Goal: Complete application form

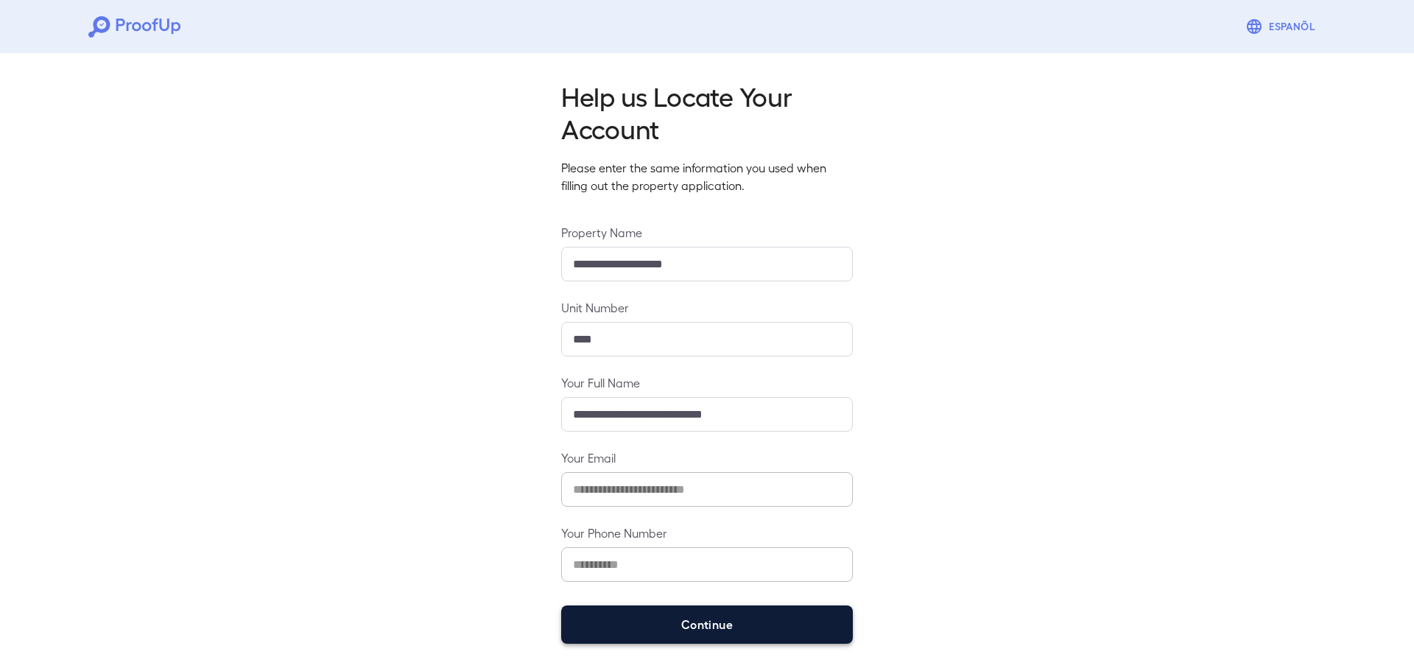
click at [684, 618] on button "Continue" at bounding box center [707, 624] width 292 height 38
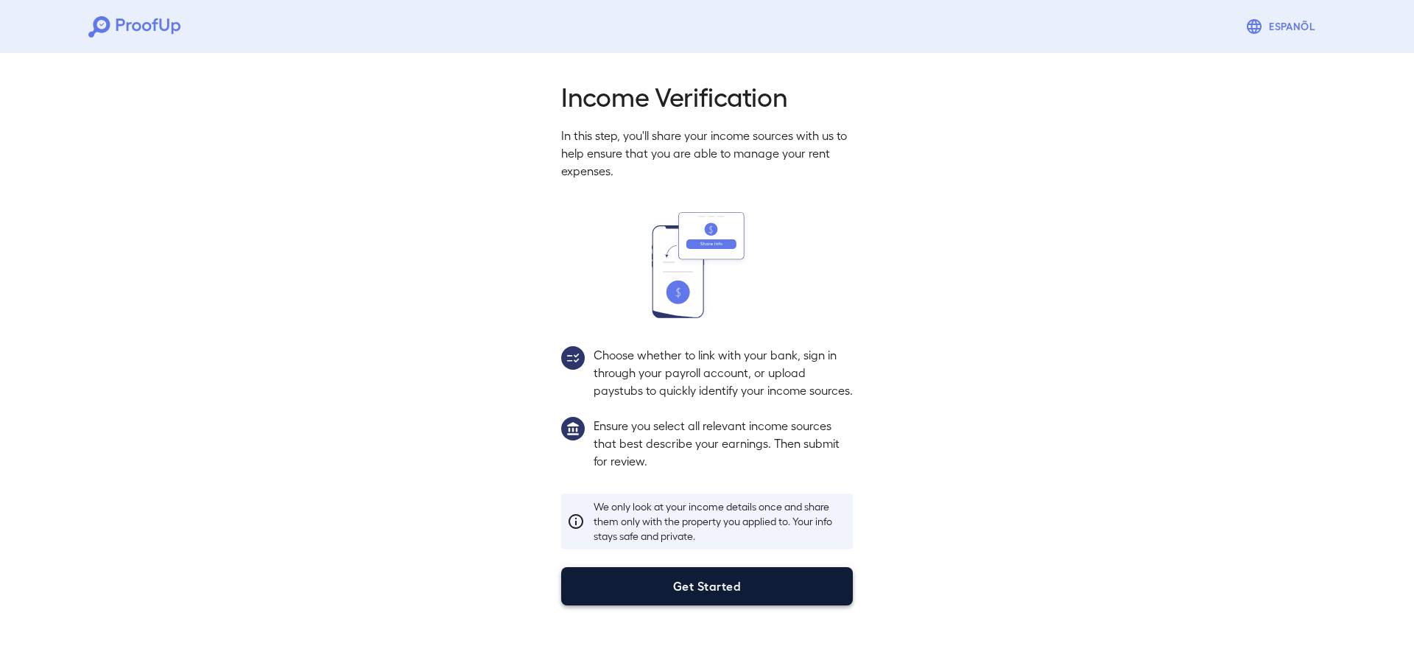
click at [712, 605] on button "Get Started" at bounding box center [707, 586] width 292 height 38
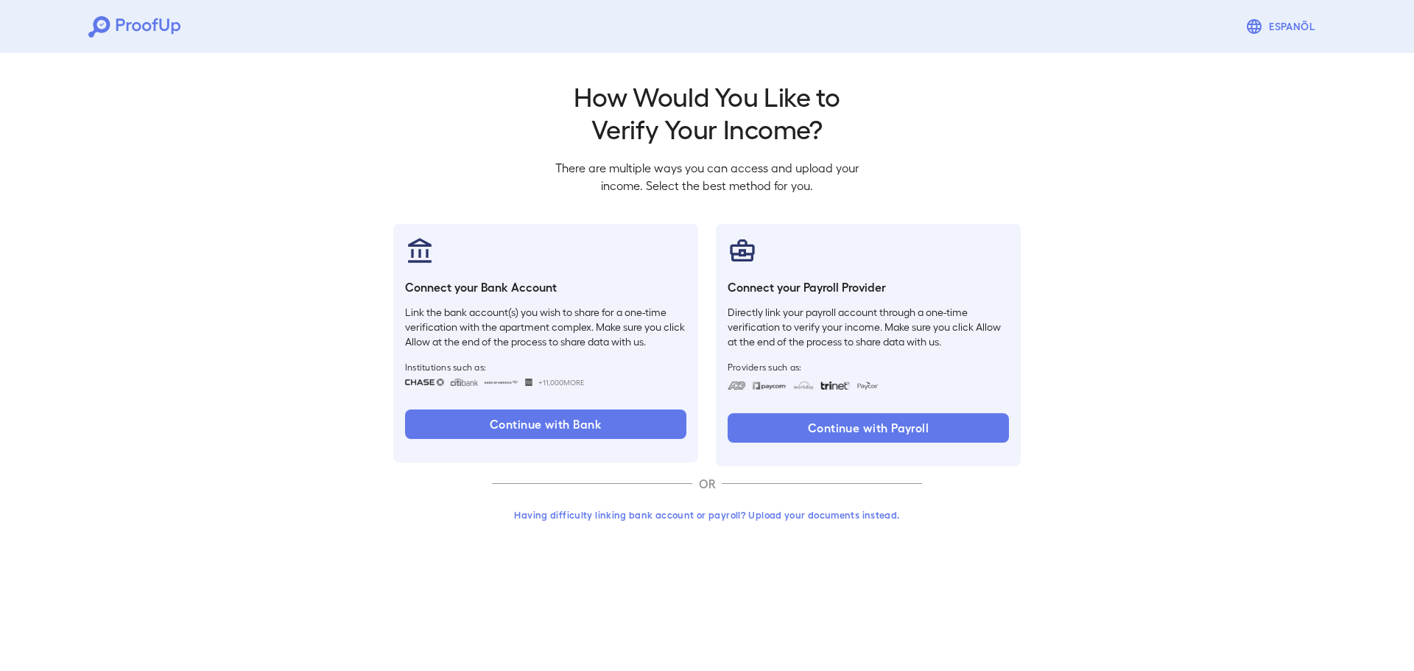
click at [695, 519] on button "Having difficulty linking bank account or payroll? Upload your documents instea…" at bounding box center [707, 515] width 430 height 27
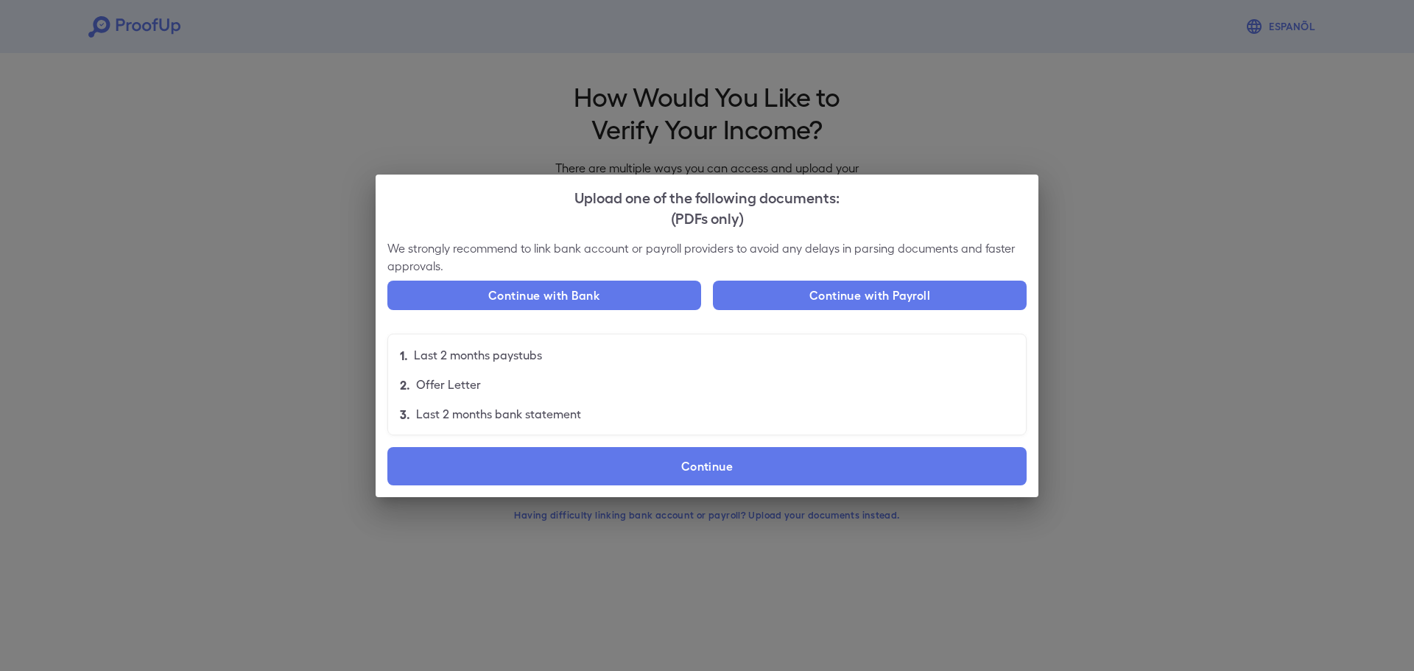
click at [682, 490] on div "We strongly recommend to link bank account or payroll providers to avoid any de…" at bounding box center [707, 368] width 663 height 258
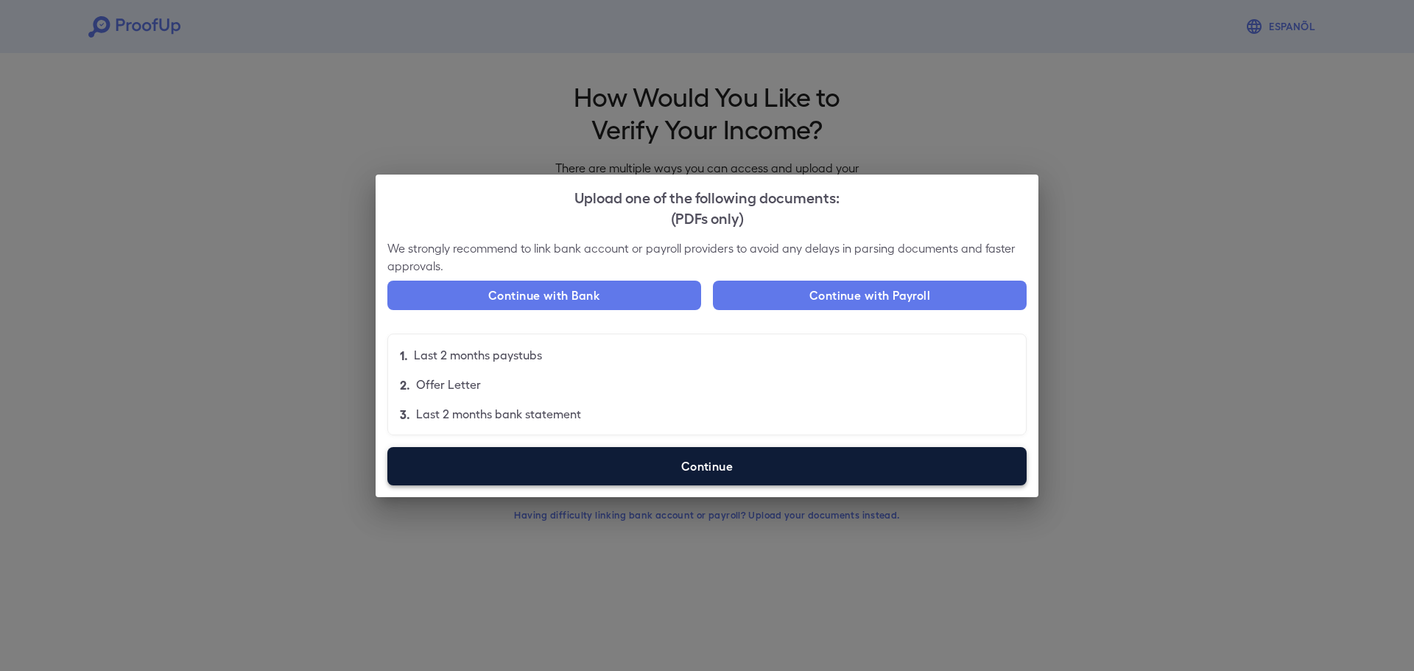
click at [707, 478] on label "Continue" at bounding box center [706, 466] width 639 height 38
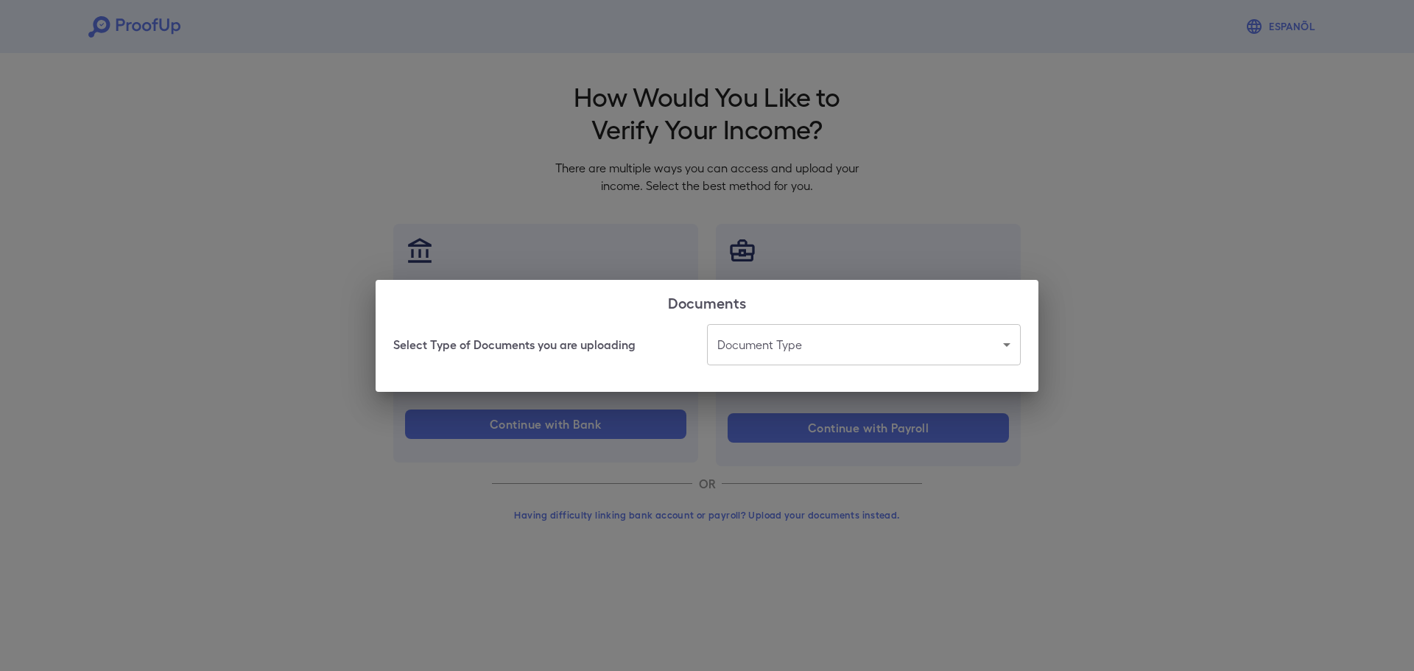
click at [830, 338] on body "Espanõl Go back How Would You Like to Verify Your Income? There are multiple wa…" at bounding box center [707, 281] width 1414 height 563
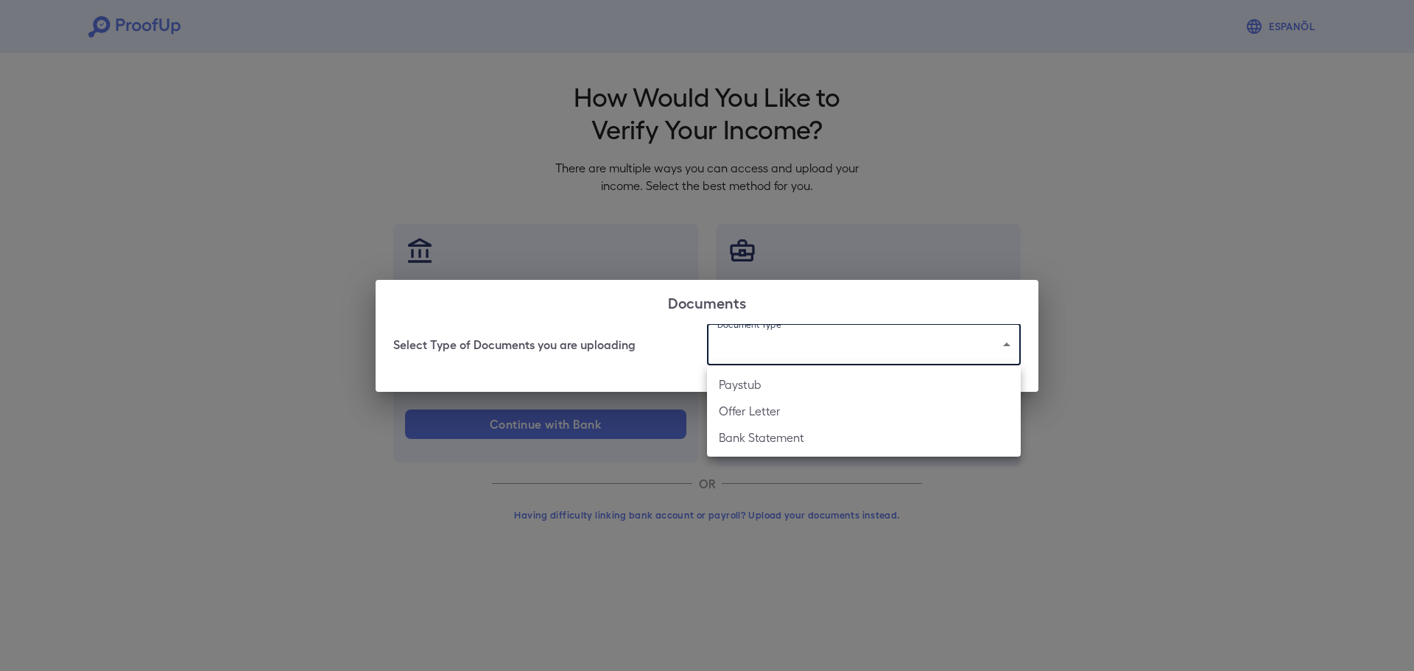
click at [761, 438] on li "Bank Statement" at bounding box center [864, 437] width 314 height 27
type input "**********"
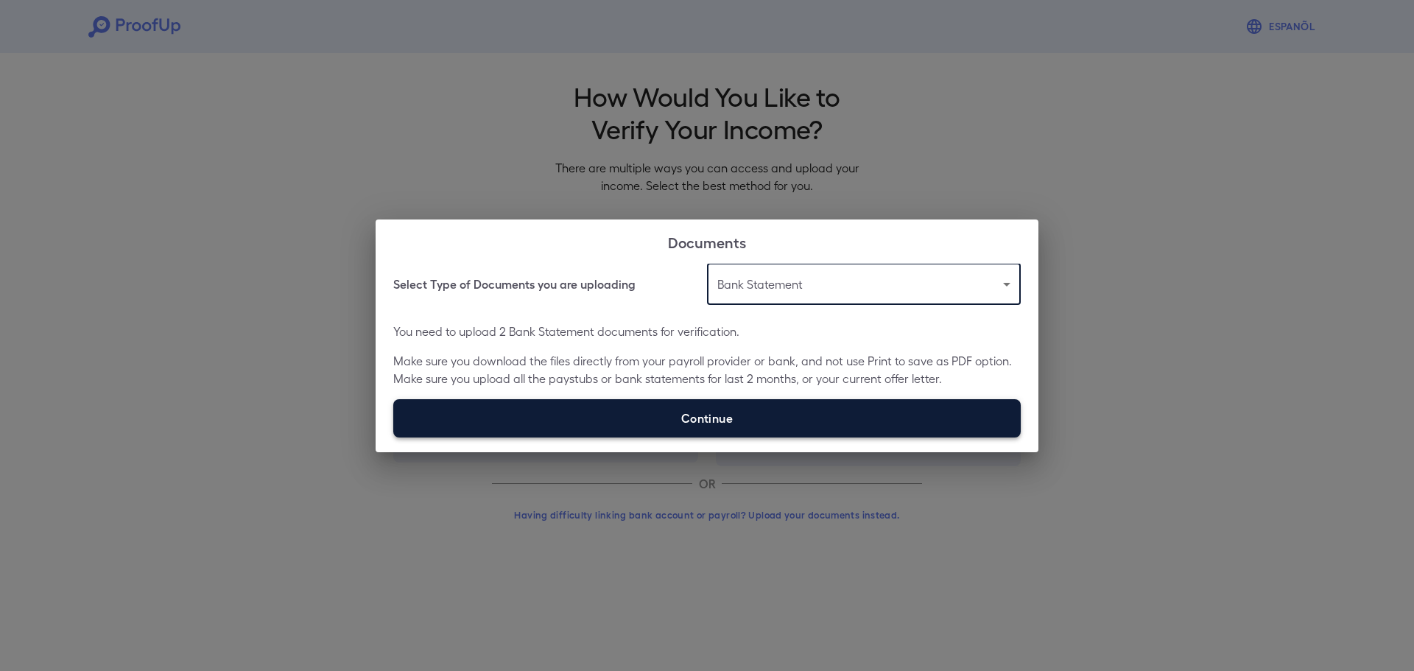
click at [675, 418] on label "Continue" at bounding box center [706, 418] width 627 height 38
click at [394, 437] on input "Continue" at bounding box center [393, 437] width 1 height 1
type input "**********"
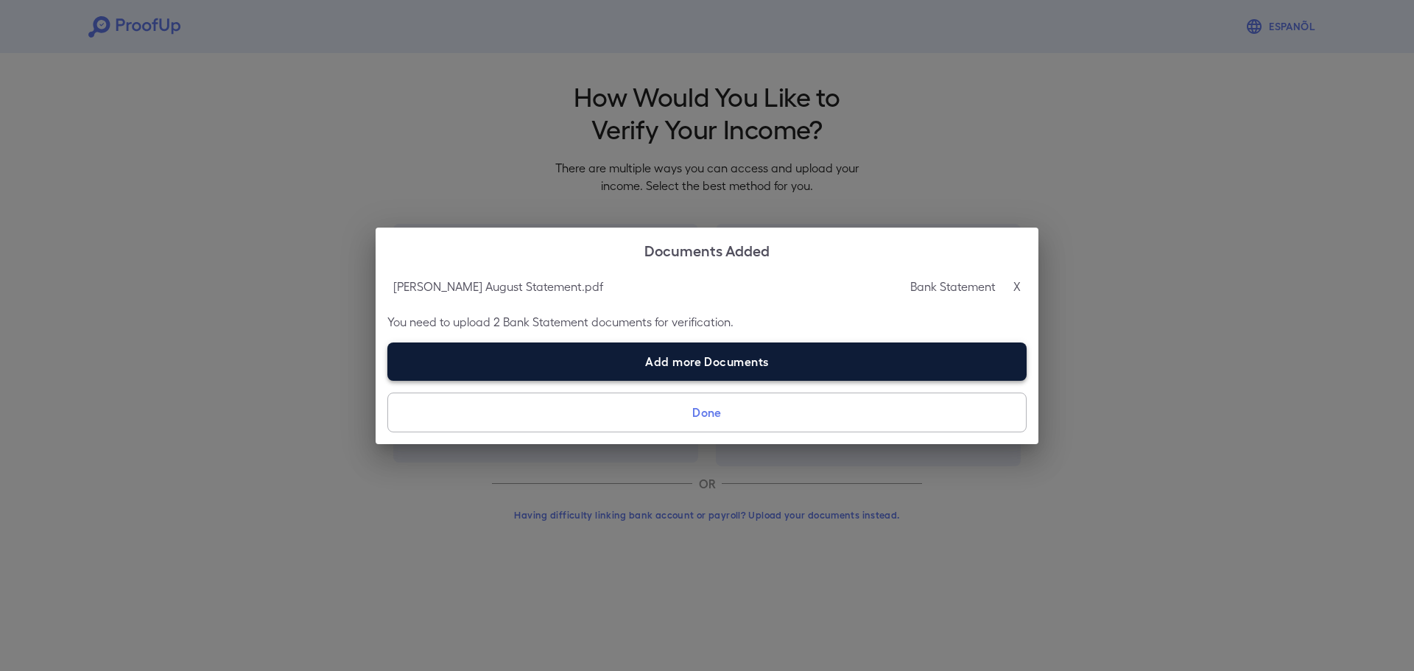
click at [725, 361] on label "Add more Documents" at bounding box center [706, 361] width 639 height 38
click at [388, 380] on input "Add more Documents" at bounding box center [387, 380] width 1 height 1
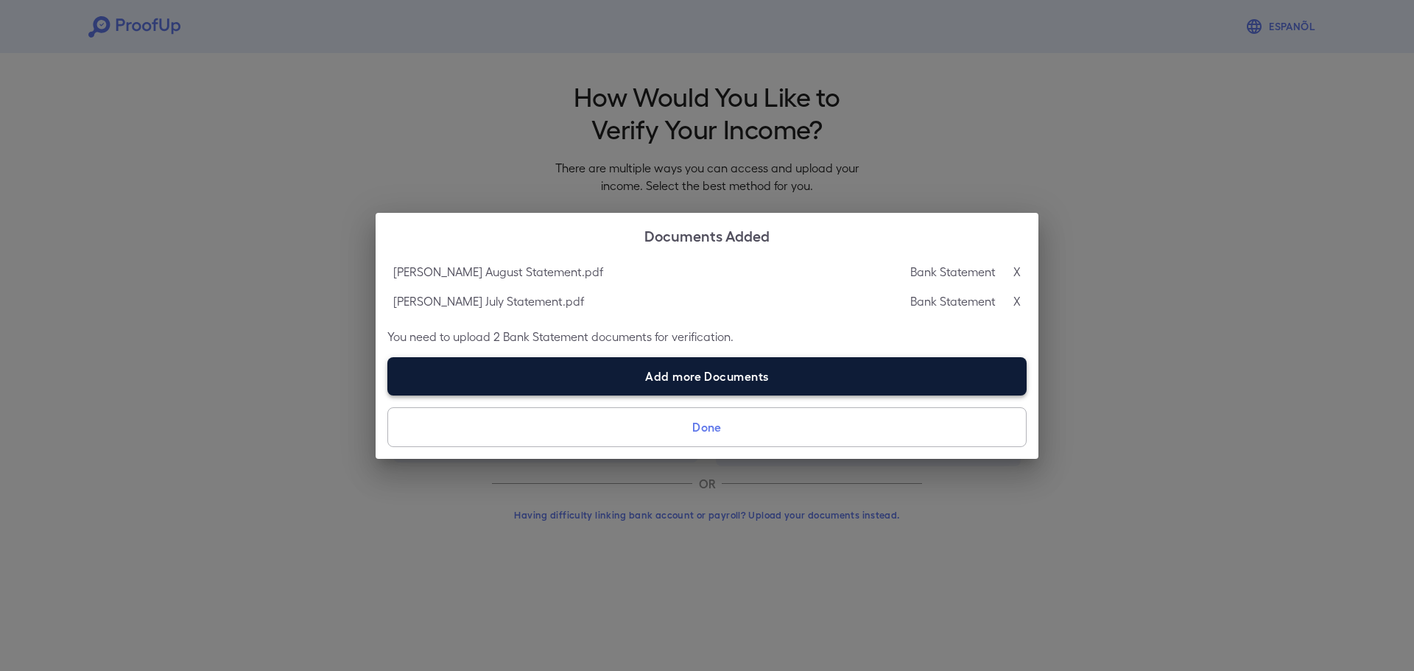
click at [774, 371] on label "Add more Documents" at bounding box center [706, 376] width 639 height 38
click at [388, 395] on input "Add more Documents" at bounding box center [387, 395] width 1 height 1
type input "**********"
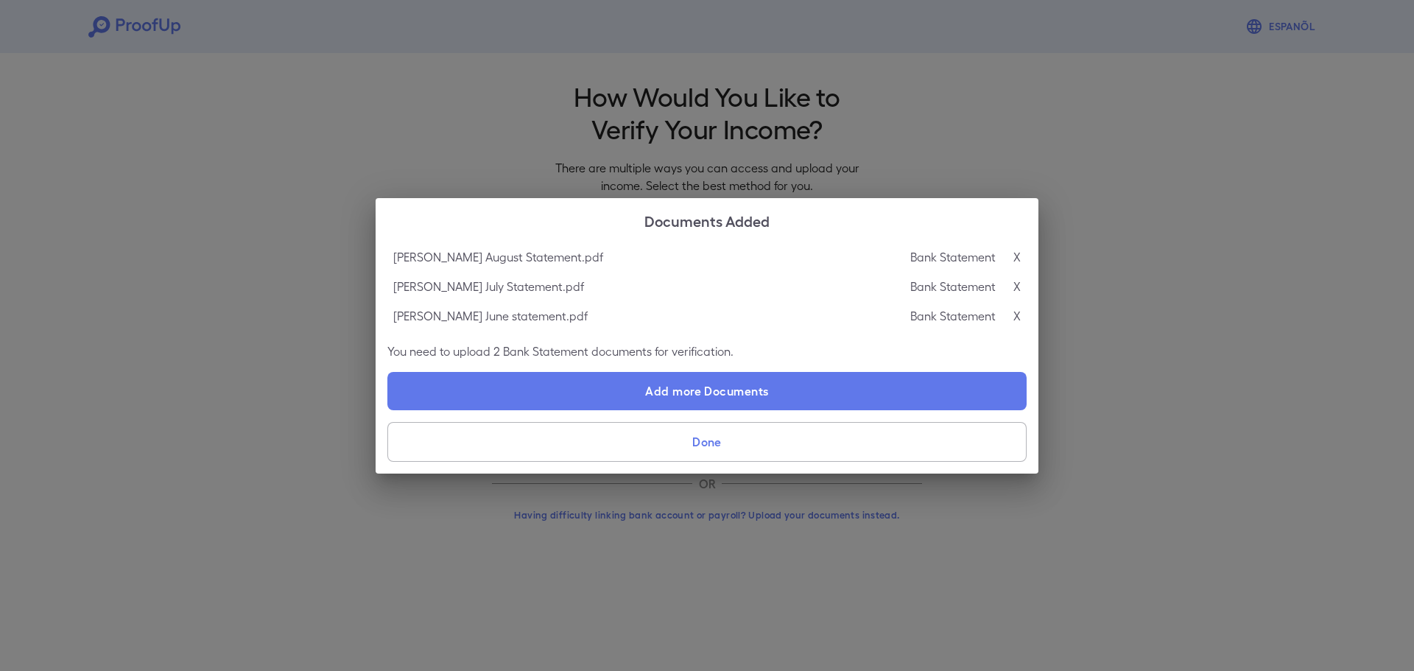
click at [747, 449] on button "Done" at bounding box center [706, 442] width 639 height 40
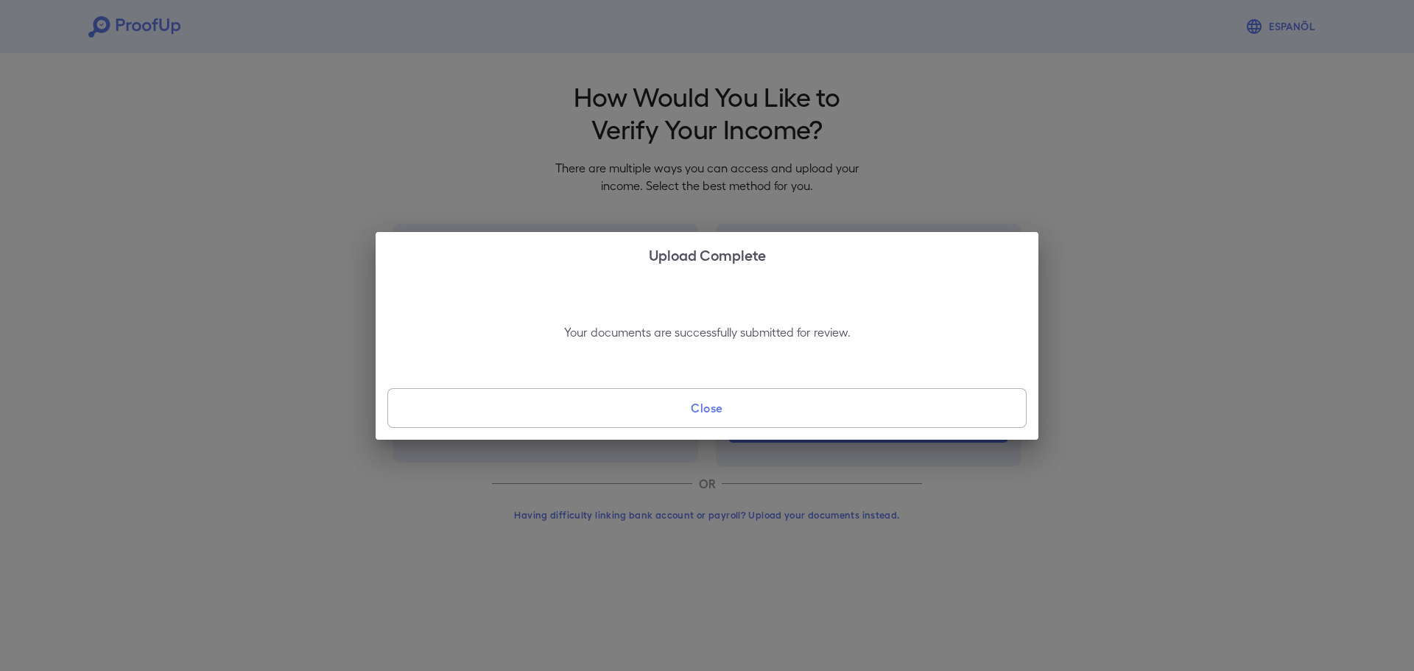
click at [751, 404] on button "Close" at bounding box center [706, 408] width 639 height 40
